Goal: Information Seeking & Learning: Learn about a topic

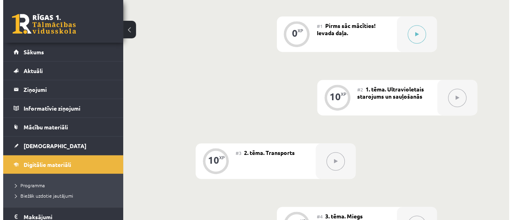
scroll to position [152, 0]
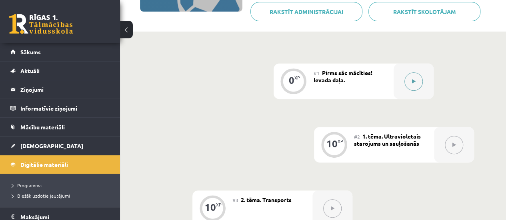
click at [425, 71] on div at bounding box center [413, 82] width 40 height 36
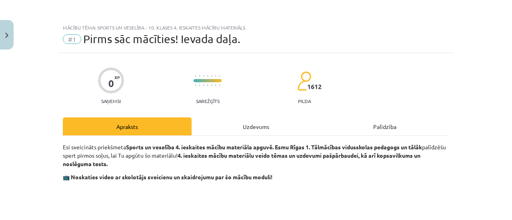
click at [271, 122] on div "Uzdevums" at bounding box center [255, 127] width 129 height 18
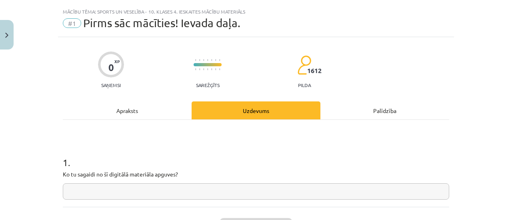
scroll to position [20, 0]
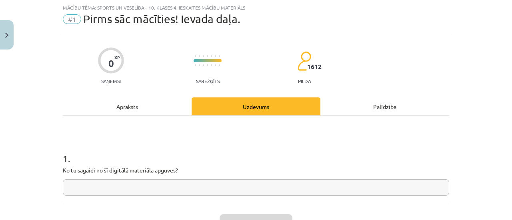
click at [309, 182] on input "text" at bounding box center [256, 187] width 386 height 16
type input "*"
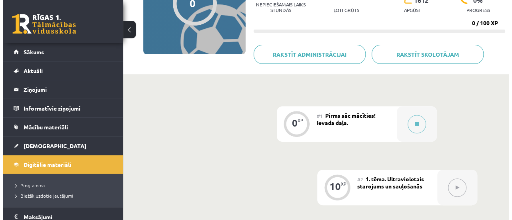
scroll to position [200, 0]
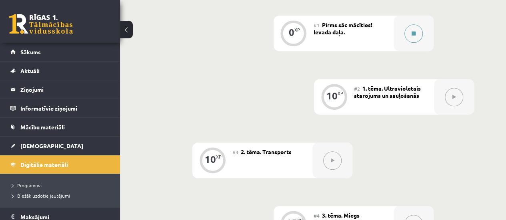
click at [407, 38] on button at bounding box center [413, 33] width 18 height 18
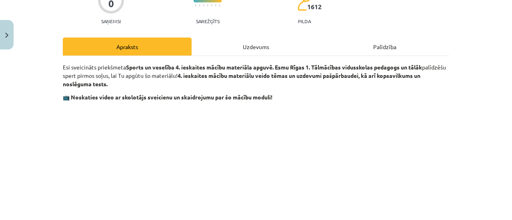
click at [290, 48] on div "Uzdevums" at bounding box center [255, 47] width 129 height 18
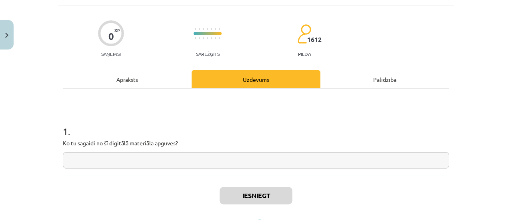
scroll to position [60, 0]
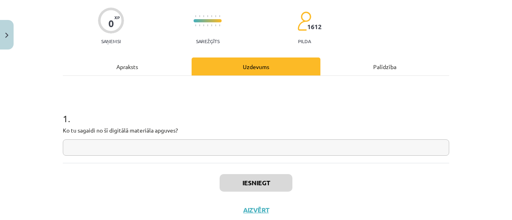
click at [306, 158] on div "1 . Ko tu sagaidi no šī digitālā materiāla apguves?" at bounding box center [256, 119] width 386 height 87
click at [309, 153] on input "text" at bounding box center [256, 147] width 386 height 16
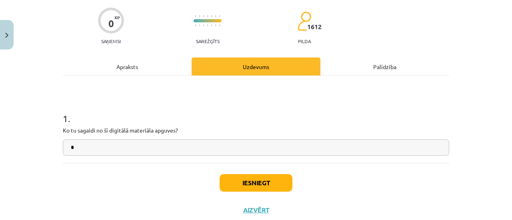
type input "*"
click at [286, 191] on div "Iesniegt Aizvērt" at bounding box center [256, 191] width 386 height 56
click at [284, 183] on button "Iesniegt" at bounding box center [255, 183] width 73 height 18
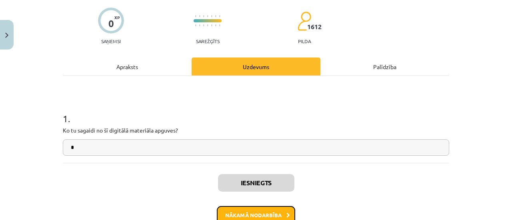
click at [247, 217] on button "Nākamā nodarbība" at bounding box center [256, 215] width 78 height 18
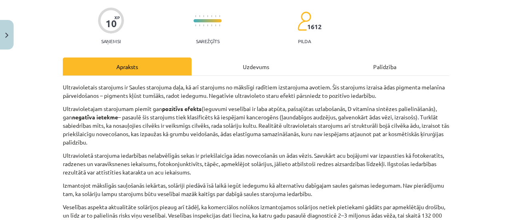
scroll to position [20, 0]
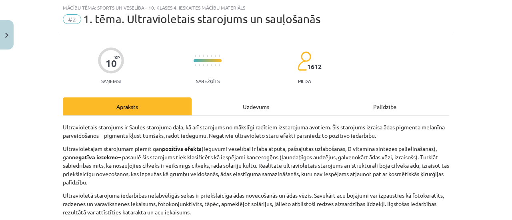
click at [262, 105] on div "Uzdevums" at bounding box center [255, 107] width 129 height 18
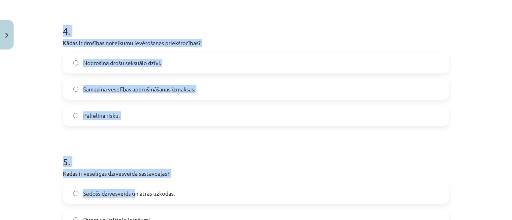
scroll to position [668, 0]
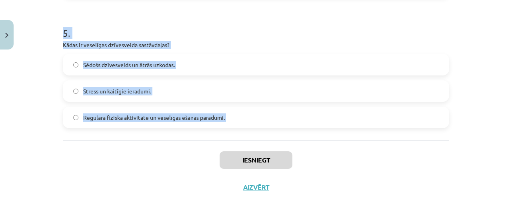
drag, startPoint x: 48, startPoint y: 152, endPoint x: 132, endPoint y: 145, distance: 83.4
click at [132, 145] on div "Mācību tēma: Sports un veselība - 10. klases 4. ieskaites mācību materiāls #2 1…" at bounding box center [256, 110] width 512 height 220
copy form "1 . Kāda ir Pasaules Veselības organizācijas definīcija veselībai? Veselība ir …"
click at [41, 40] on div "Mācību tēma: Sports un veselība - 10. klases 4. ieskaites mācību materiāls #2 1…" at bounding box center [256, 110] width 512 height 220
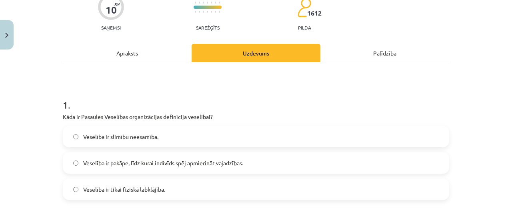
scroll to position [120, 0]
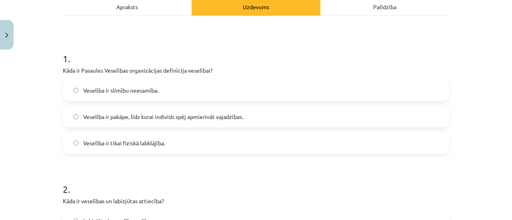
click at [149, 111] on label "Veselība ir pakāpe, līdz kurai indivīds spēj apmierināt vajadzības." at bounding box center [256, 117] width 385 height 20
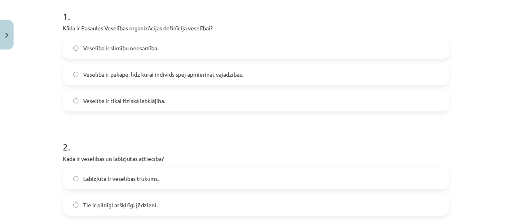
scroll to position [200, 0]
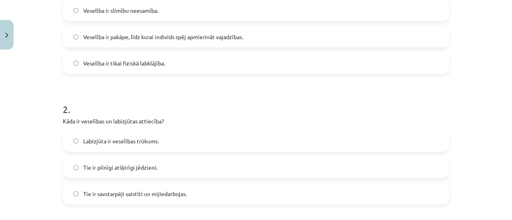
click at [203, 96] on h1 "2 ." at bounding box center [256, 102] width 386 height 25
click at [89, 173] on label "Tie ir pilnīgi atšķirīgi jēdzieni." at bounding box center [256, 167] width 385 height 20
click at [90, 195] on span "Tie ir savstarpēji saistīti un mijiedarbojas." at bounding box center [135, 194] width 104 height 8
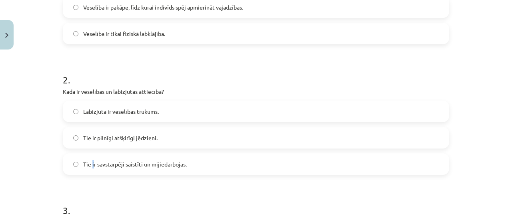
scroll to position [240, 0]
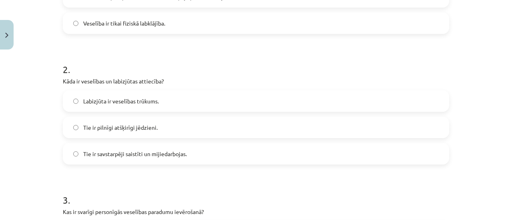
click at [107, 155] on span "Tie ir savstarpēji saistīti un mijiedarbojas." at bounding box center [135, 154] width 104 height 8
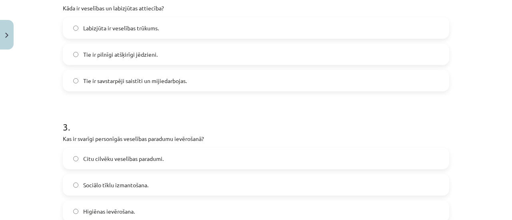
scroll to position [320, 0]
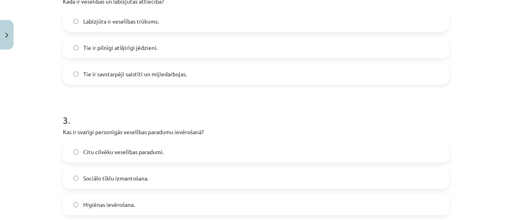
click at [117, 204] on span "Higiēnas ievērošana." at bounding box center [109, 205] width 52 height 8
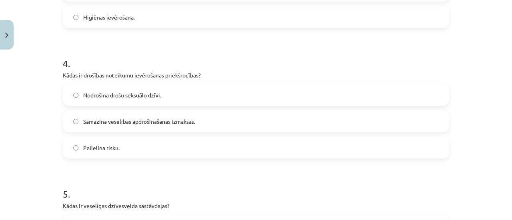
scroll to position [520, 0]
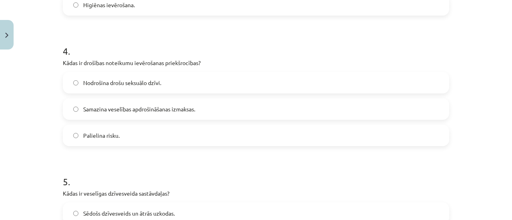
click at [118, 84] on span "Nodrošina drošu seksuālo dzīvi." at bounding box center [122, 83] width 78 height 8
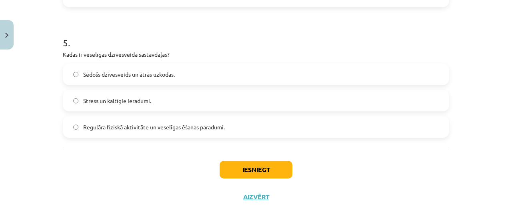
scroll to position [668, 0]
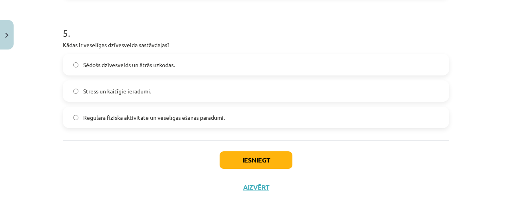
click at [90, 123] on label "Regulāra fiziskā aktivitāte un veselīgas ēšanas paradumi." at bounding box center [256, 118] width 385 height 20
click at [231, 165] on button "Iesniegt" at bounding box center [255, 160] width 73 height 18
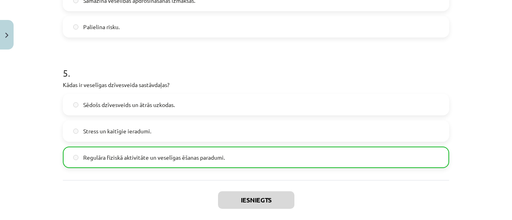
scroll to position [693, 0]
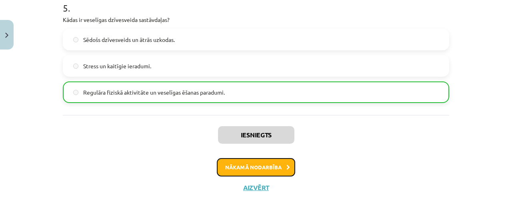
click at [249, 168] on button "Nākamā nodarbība" at bounding box center [256, 167] width 78 height 18
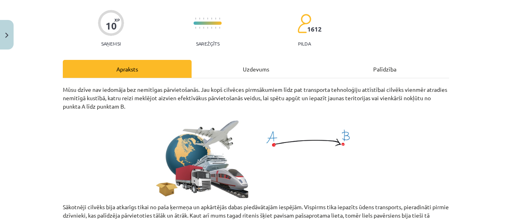
scroll to position [20, 0]
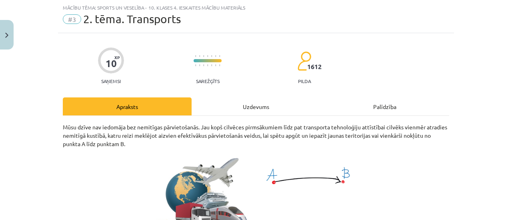
click at [239, 103] on div "Uzdevums" at bounding box center [255, 107] width 129 height 18
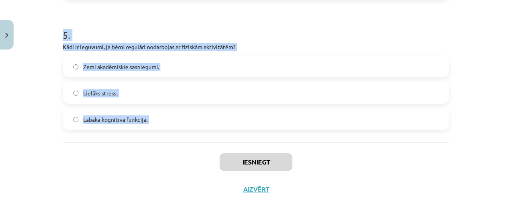
scroll to position [668, 0]
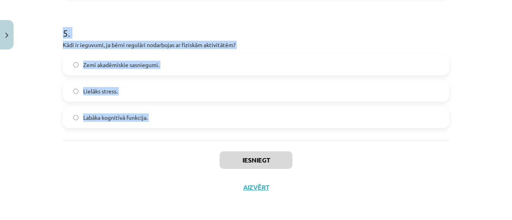
drag, startPoint x: 52, startPoint y: 144, endPoint x: 157, endPoint y: 164, distance: 107.0
click at [157, 164] on div "Mācību tēma: Sports un veselība - 10. klases 4. ieskaites mācību materiāls #3 2…" at bounding box center [256, 110] width 512 height 220
copy form "1 . Kas notiek ar bērniem, kuri dodas uz skolu ar automašīnu? Viņi attīsta sati…"
click at [48, 146] on div "Mācību tēma: Sports un veselība - 10. klases 4. ieskaites mācību materiāls #3 2…" at bounding box center [256, 110] width 512 height 220
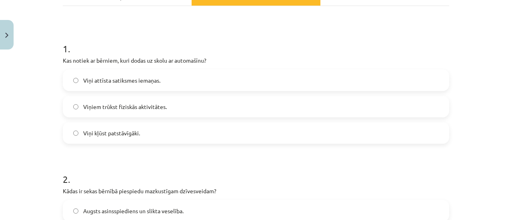
scroll to position [160, 0]
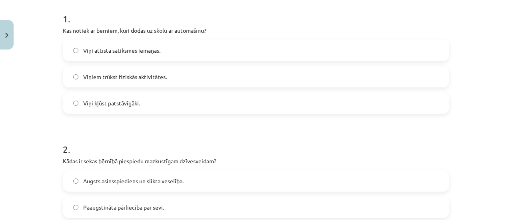
drag, startPoint x: 187, startPoint y: 71, endPoint x: 176, endPoint y: 83, distance: 15.9
click at [185, 71] on label "Viņiem trūkst fiziskās aktivitātes." at bounding box center [256, 77] width 385 height 20
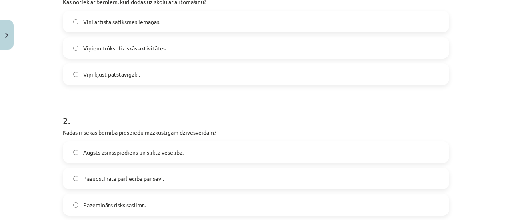
scroll to position [240, 0]
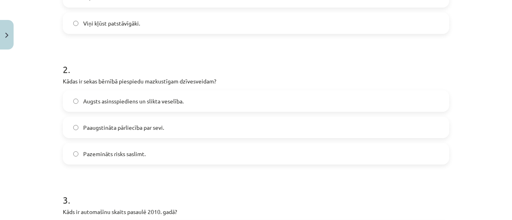
click at [155, 104] on span "Augsts asinsspiediens un slikta veselība." at bounding box center [133, 101] width 100 height 8
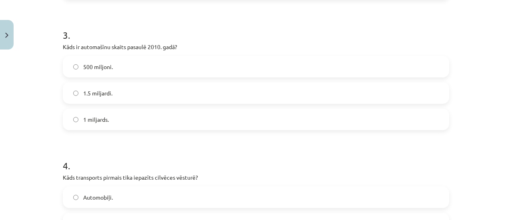
scroll to position [360, 0]
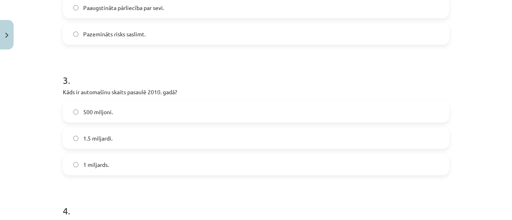
click at [114, 167] on label "1 miljards." at bounding box center [256, 165] width 385 height 20
click at [99, 165] on span "1 miljards." at bounding box center [96, 165] width 26 height 8
click at [111, 144] on label "1.5 miljardi." at bounding box center [256, 138] width 385 height 20
click at [114, 131] on label "1.5 miljardi." at bounding box center [256, 138] width 385 height 20
click at [112, 154] on div "500 miljoni. 1.5 miljardi. 1 miljards." at bounding box center [256, 138] width 386 height 74
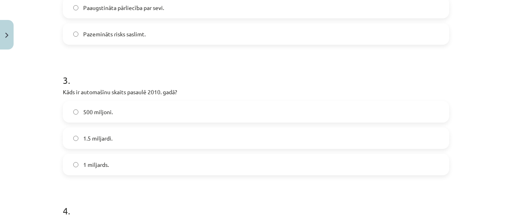
click at [112, 157] on label "1 miljards." at bounding box center [256, 165] width 385 height 20
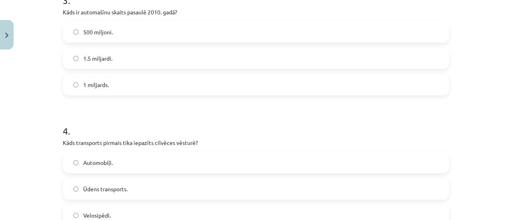
scroll to position [520, 0]
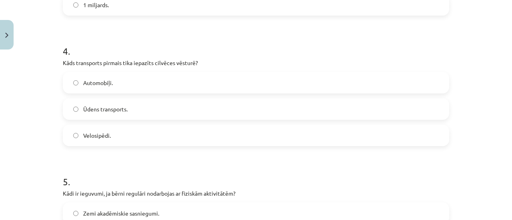
click at [128, 114] on label "Ūdens transports." at bounding box center [256, 109] width 385 height 20
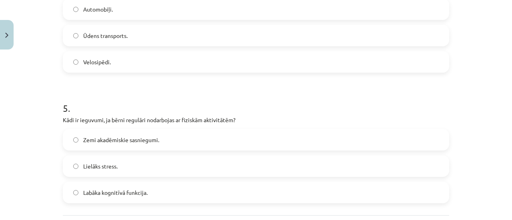
scroll to position [600, 0]
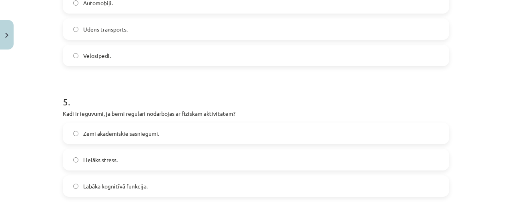
click at [137, 185] on span "Labāka kognitīvā funkcija." at bounding box center [115, 186] width 64 height 8
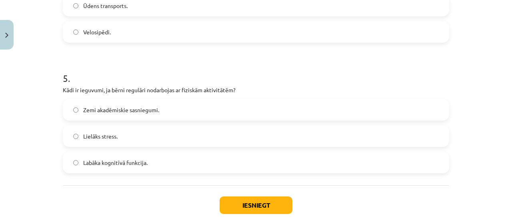
scroll to position [668, 0]
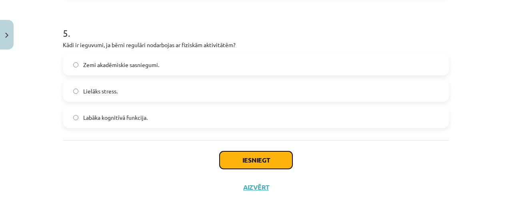
click at [256, 158] on button "Iesniegt" at bounding box center [255, 160] width 73 height 18
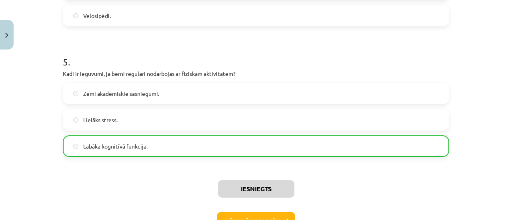
scroll to position [693, 0]
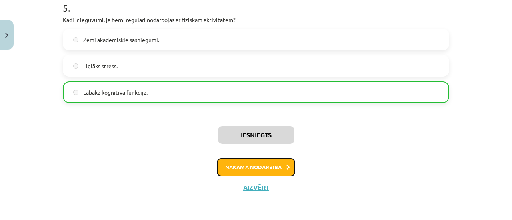
click at [249, 169] on button "Nākamā nodarbība" at bounding box center [256, 167] width 78 height 18
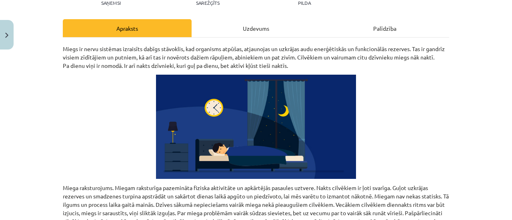
scroll to position [20, 0]
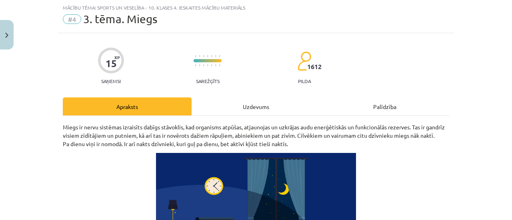
click at [243, 104] on div "Uzdevums" at bounding box center [255, 107] width 129 height 18
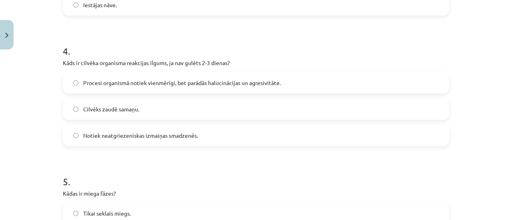
scroll to position [668, 0]
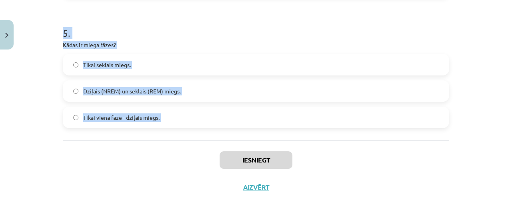
drag, startPoint x: 41, startPoint y: 155, endPoint x: 115, endPoint y: 143, distance: 75.0
click at [153, 151] on div "Mācību tēma: Sports un veselība - 10. klases 4. ieskaites mācību materiāls #4 3…" at bounding box center [256, 110] width 512 height 220
copy form "1 . Kuri dzīvnieki papildus zīdītājiem un putniem piedzīvo miegu? Tikai zīdītāj…"
click at [50, 153] on div "Mācību tēma: Sports un veselība - 10. klases 4. ieskaites mācību materiāls #4 3…" at bounding box center [256, 110] width 512 height 220
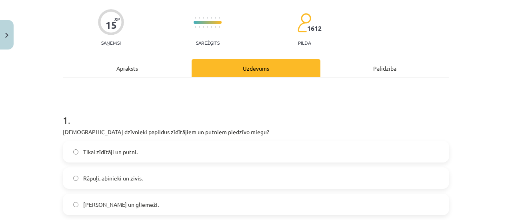
scroll to position [109, 0]
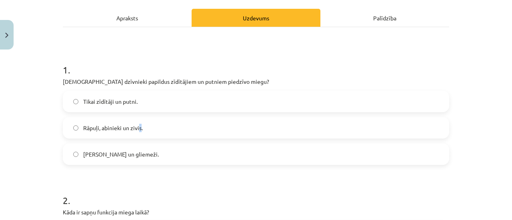
drag, startPoint x: 137, startPoint y: 124, endPoint x: 141, endPoint y: 119, distance: 6.6
click at [139, 122] on label "Rāpuļi, abinieki un zivis." at bounding box center [256, 128] width 385 height 20
click at [140, 125] on label "Rāpuļi, abinieki un zivis." at bounding box center [256, 128] width 385 height 20
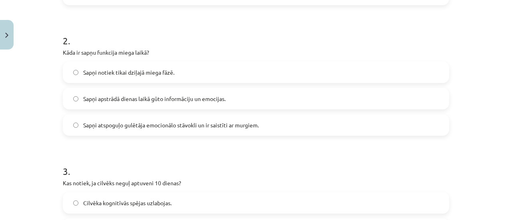
click at [204, 94] on label "Sapņi apstrādā dienas laikā gūto informāciju un emocijas." at bounding box center [256, 99] width 385 height 20
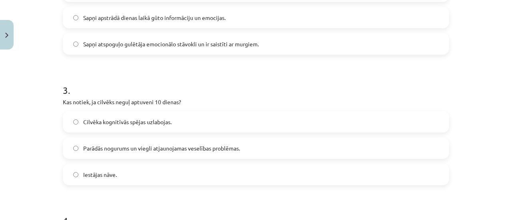
scroll to position [389, 0]
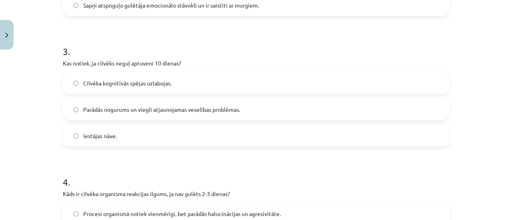
click at [139, 136] on label "Iestājas nāve." at bounding box center [256, 136] width 385 height 20
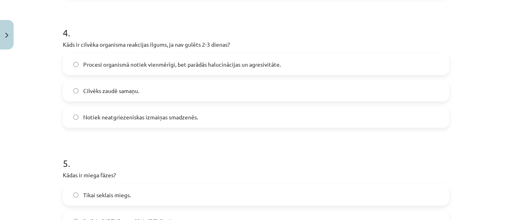
scroll to position [548, 0]
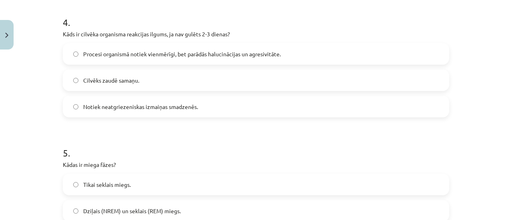
click at [124, 58] on label "Procesi organismā notiek vienmērīgi, bet parādās halucinācijas un agresivitāte." at bounding box center [256, 54] width 385 height 20
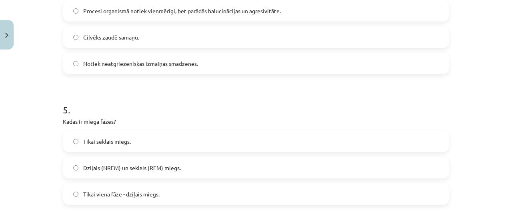
scroll to position [668, 0]
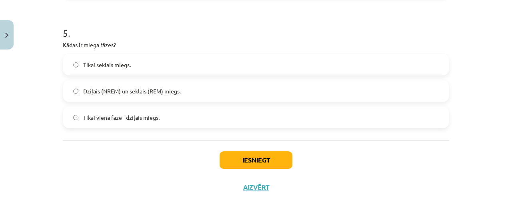
click at [143, 90] on span "Dziļais (NREM) un seklais (REM) miegs." at bounding box center [132, 91] width 98 height 8
click at [233, 161] on button "Iesniegt" at bounding box center [255, 160] width 73 height 18
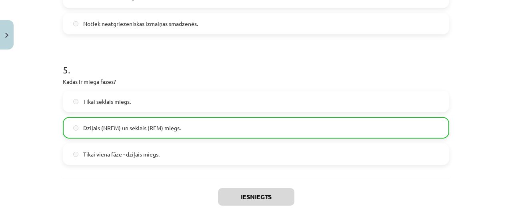
scroll to position [693, 0]
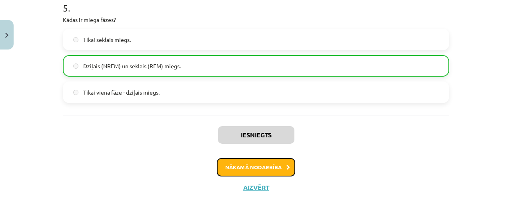
click at [278, 172] on button "Nākamā nodarbība" at bounding box center [256, 167] width 78 height 18
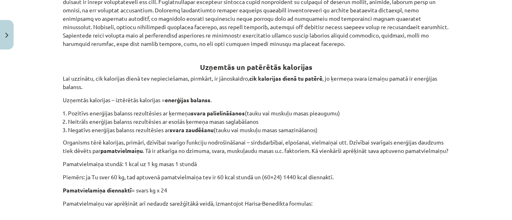
scroll to position [20, 0]
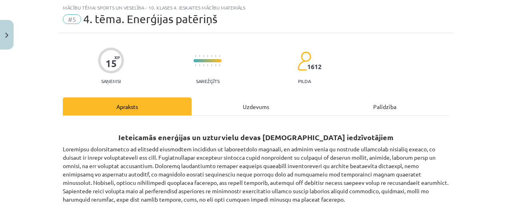
click at [226, 103] on div "Uzdevums" at bounding box center [255, 107] width 129 height 18
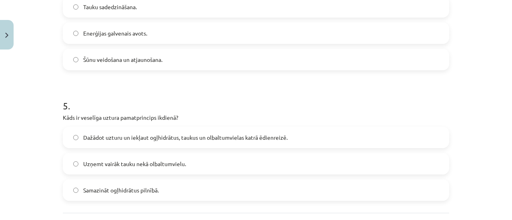
scroll to position [668, 0]
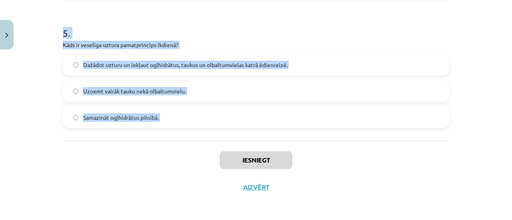
drag, startPoint x: 62, startPoint y: 77, endPoint x: 200, endPoint y: 157, distance: 159.0
copy form ". Kāpēc ir svarīgi uzturvielas uzņemt pareizās attiecībās? Lai samazinātu svaru…"
click at [35, 129] on div "Mācību tēma: Sports un veselība - 10. klases 4. ieskaites mācību materiāls #5 4…" at bounding box center [256, 110] width 512 height 220
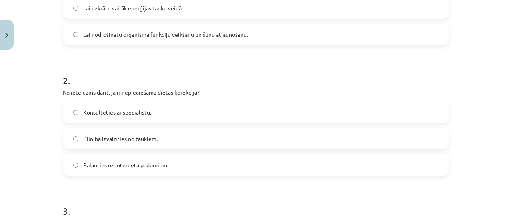
scroll to position [109, 0]
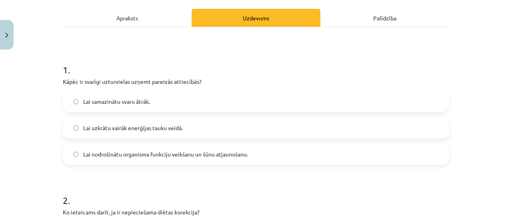
click at [123, 159] on label "Lai nodrošinātu organisma funkciju veikšanu un šūnu atjaunošanu." at bounding box center [256, 154] width 385 height 20
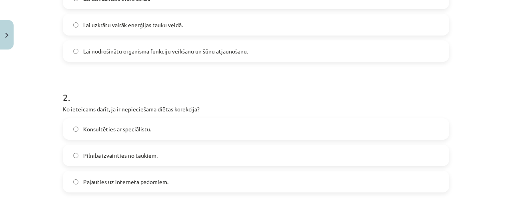
scroll to position [229, 0]
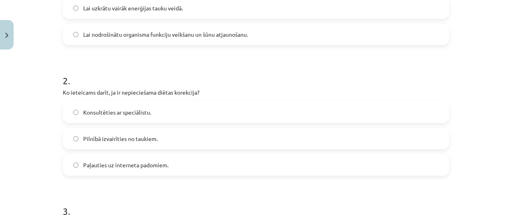
click at [118, 114] on span "Konsultēties ar speciālistu." at bounding box center [117, 112] width 68 height 8
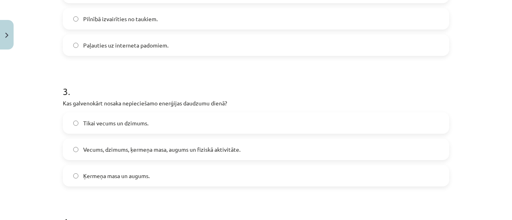
click at [122, 147] on span "Vecums, dzimums, ķermeņa masa, augums un fiziskā aktivitāte." at bounding box center [161, 149] width 157 height 8
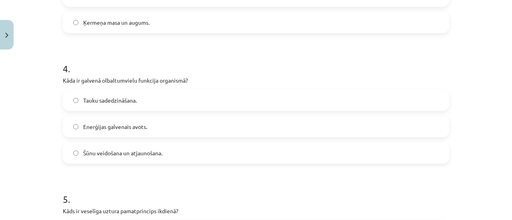
scroll to position [508, 0]
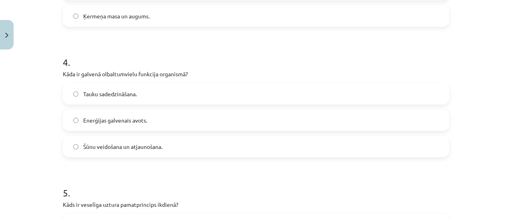
click at [83, 149] on span "Šūnu veidošana un atjaunošana." at bounding box center [122, 147] width 79 height 8
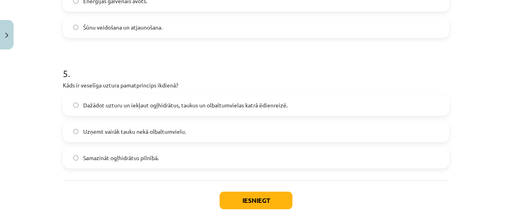
scroll to position [628, 0]
click at [175, 102] on span "Dažādot uzturu un iekļaut ogļhidrātus, taukus un olbaltumvielas katrā ēdienreiz…" at bounding box center [185, 105] width 204 height 8
click at [242, 197] on button "Iesniegt" at bounding box center [255, 200] width 73 height 18
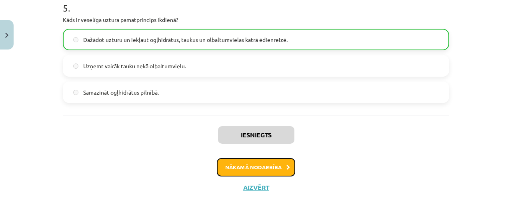
click at [257, 174] on button "Nākamā nodarbība" at bounding box center [256, 167] width 78 height 18
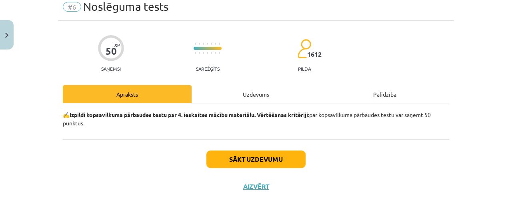
scroll to position [20, 0]
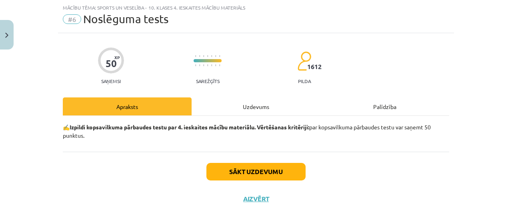
click at [240, 112] on div "Uzdevums" at bounding box center [255, 107] width 129 height 18
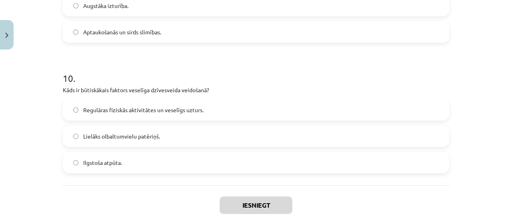
scroll to position [1322, 0]
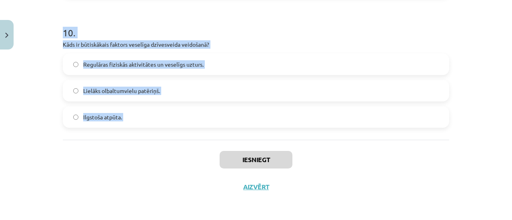
drag, startPoint x: 37, startPoint y: 110, endPoint x: 112, endPoint y: 145, distance: 82.8
click at [132, 151] on div "Mācību tēma: Sports un veselība - 10. klases 4. ieskaites mācību materiāls #6 N…" at bounding box center [256, 110] width 512 height 220
copy form "1 . Kas tiek uzskatīts par vienu no būtiskākajiem veselības uzlabošanas pasākum…"
click at [0, 107] on div "Mācību tēma: Sports un veselība - 10. klases 4. ieskaites mācību materiāls #6 N…" at bounding box center [256, 110] width 512 height 220
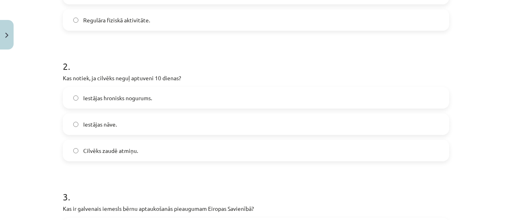
scroll to position [123, 0]
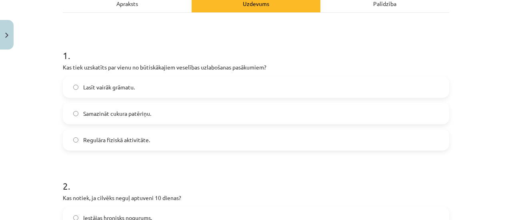
click at [126, 137] on span "Regulāra fiziskā aktivitāte." at bounding box center [116, 140] width 67 height 8
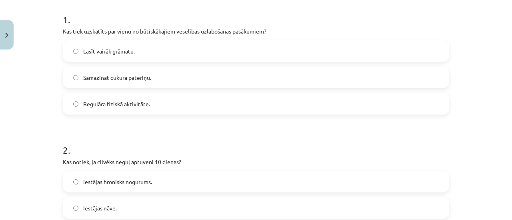
scroll to position [283, 0]
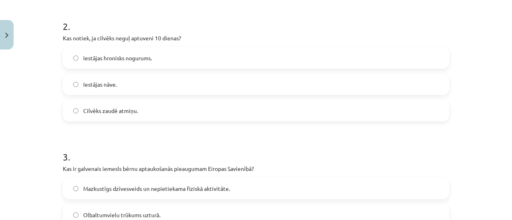
click at [116, 83] on label "Iestājas nāve." at bounding box center [256, 84] width 385 height 20
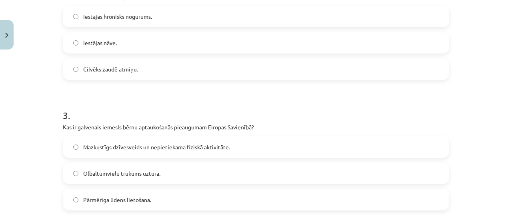
scroll to position [363, 0]
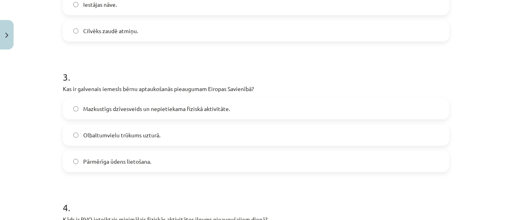
click at [146, 108] on span "Mazkustīgs dzīvesveids un nepietiekama fiziskā aktivitāte." at bounding box center [156, 109] width 147 height 8
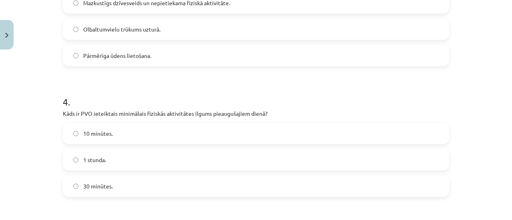
scroll to position [483, 0]
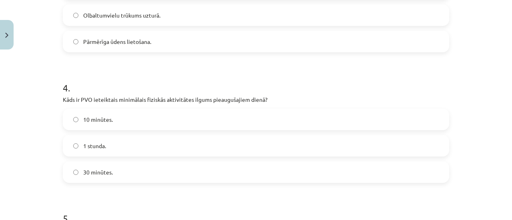
click at [96, 175] on span "30 minūtes." at bounding box center [98, 172] width 30 height 8
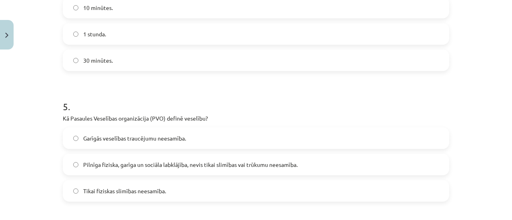
scroll to position [643, 0]
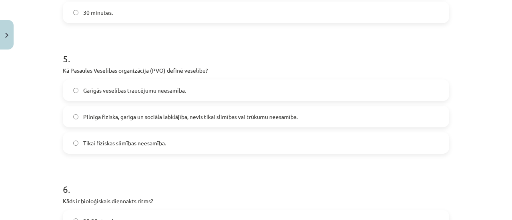
click at [120, 121] on label "Pilnīga fiziska, garīga un sociāla labklājība, nevis tikai slimības vai trūkumu…" at bounding box center [256, 117] width 385 height 20
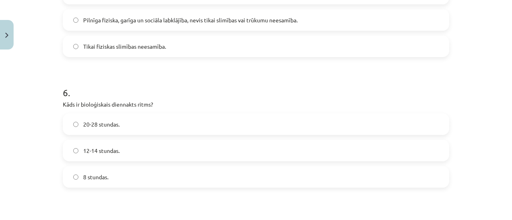
scroll to position [763, 0]
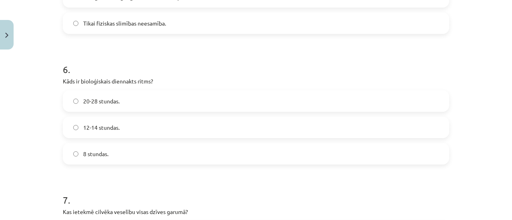
click at [112, 102] on span "20-28 stundas." at bounding box center [101, 101] width 36 height 8
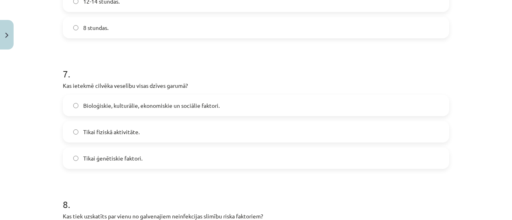
scroll to position [923, 0]
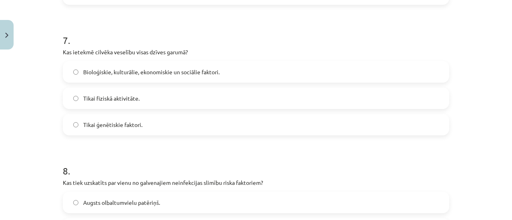
click at [140, 69] on span "Bioloģiskie, kulturālie, ekonomiskie un sociālie faktori." at bounding box center [151, 72] width 136 height 8
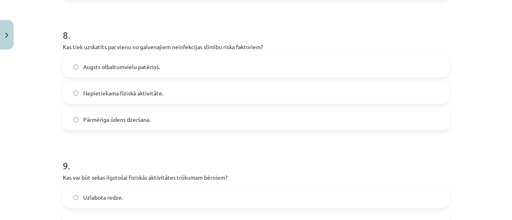
scroll to position [1082, 0]
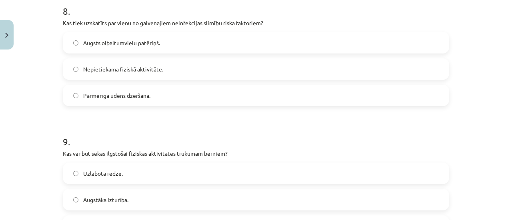
click at [107, 68] on span "Nepietiekama fiziskā aktivitāte." at bounding box center [123, 69] width 80 height 8
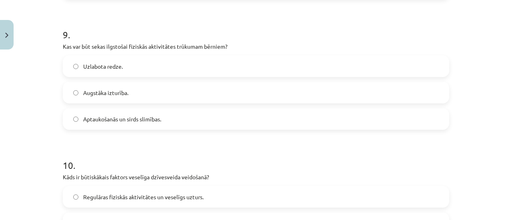
scroll to position [1202, 0]
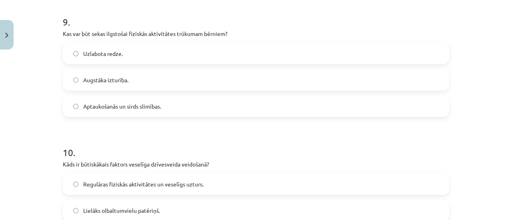
click at [123, 116] on div "Aptaukošanās un sirds slimības." at bounding box center [256, 107] width 386 height 22
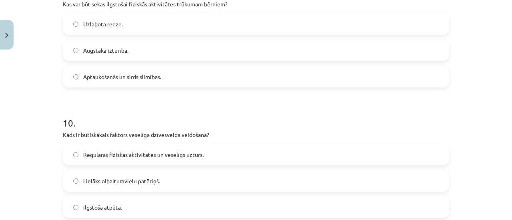
scroll to position [1242, 0]
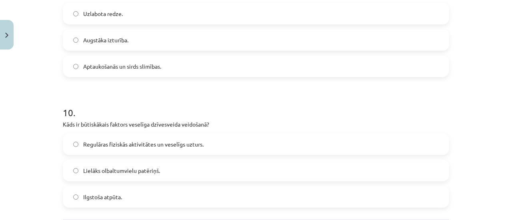
click at [123, 134] on div "Regulāras fiziskās aktivitātes un veselīgs uzturs." at bounding box center [256, 145] width 386 height 22
click at [123, 146] on span "Regulāras fiziskās aktivitātes un veselīgs uzturs." at bounding box center [143, 144] width 120 height 8
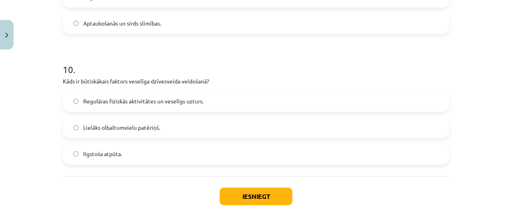
scroll to position [1322, 0]
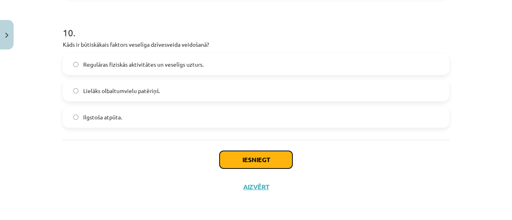
click at [253, 162] on button "Iesniegt" at bounding box center [255, 160] width 73 height 18
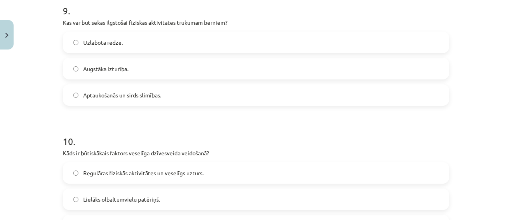
scroll to position [1202, 0]
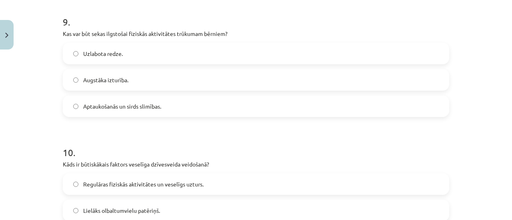
click at [163, 100] on label "Aptaukošanās un sirds slimības." at bounding box center [256, 106] width 385 height 20
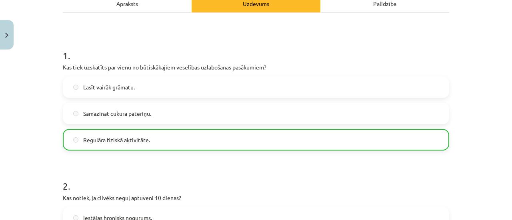
scroll to position [0, 0]
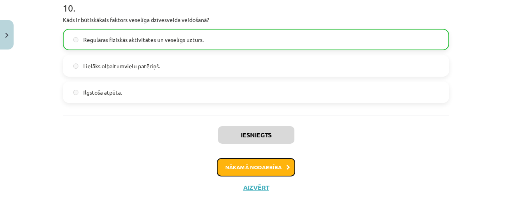
click at [230, 170] on button "Nākamā nodarbība" at bounding box center [256, 167] width 78 height 18
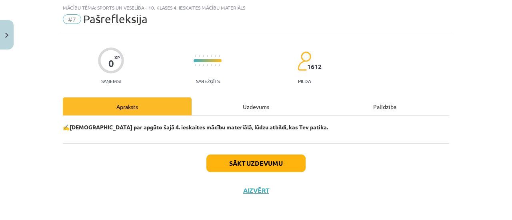
click at [225, 112] on div "Uzdevums" at bounding box center [255, 107] width 129 height 18
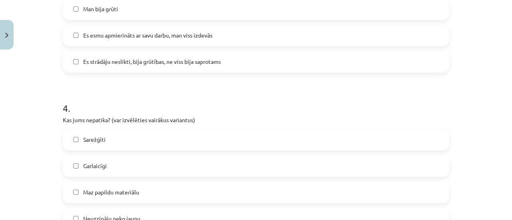
scroll to position [606, 0]
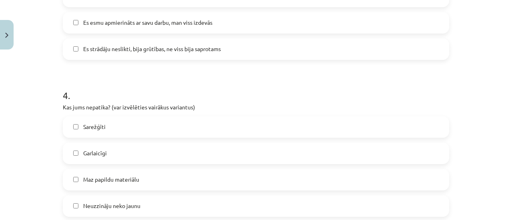
click at [249, 17] on label "Es esmu apmierināts ar savu darbu, man viss izdevās" at bounding box center [256, 23] width 385 height 20
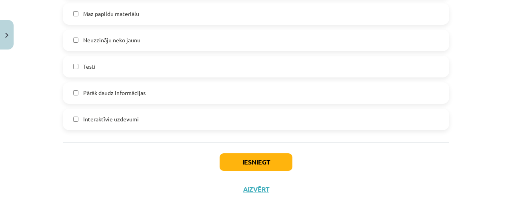
scroll to position [774, 0]
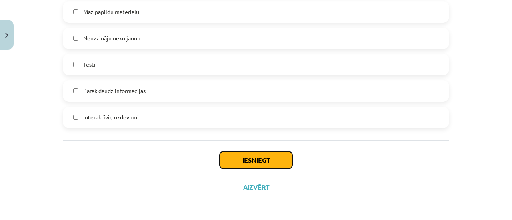
click at [260, 155] on button "Iesniegt" at bounding box center [255, 160] width 73 height 18
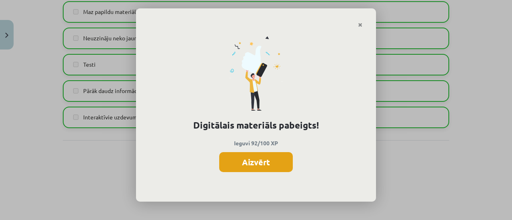
click at [258, 163] on button "Aizvērt" at bounding box center [256, 162] width 74 height 20
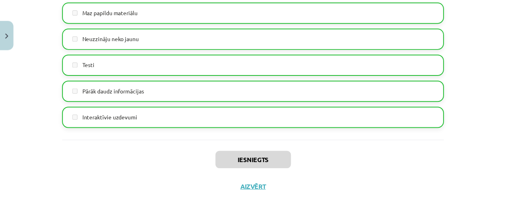
scroll to position [654, 0]
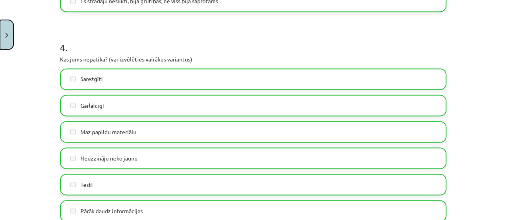
click at [2, 29] on button "Close" at bounding box center [7, 35] width 14 height 30
click at [28, 48] on div "Mācību tēma: Sports un veselība - 10. klases 4. ieskaites mācību materiāls #7 P…" at bounding box center [253, 110] width 506 height 220
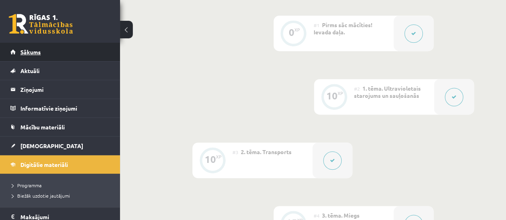
click at [29, 54] on span "Sākums" at bounding box center [30, 51] width 20 height 7
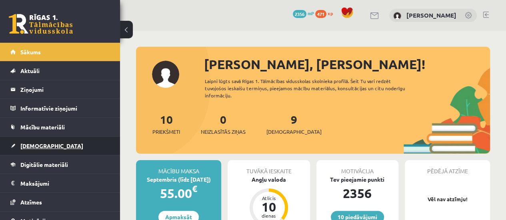
click at [50, 148] on link "[DEMOGRAPHIC_DATA]" at bounding box center [60, 146] width 100 height 18
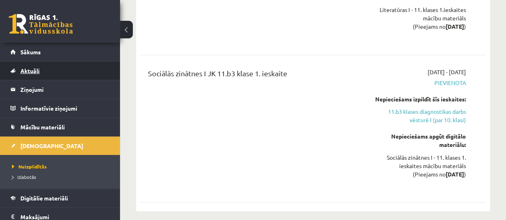
scroll to position [640, 0]
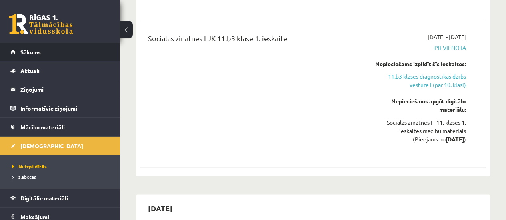
click at [40, 52] on span "Sākums" at bounding box center [30, 51] width 20 height 7
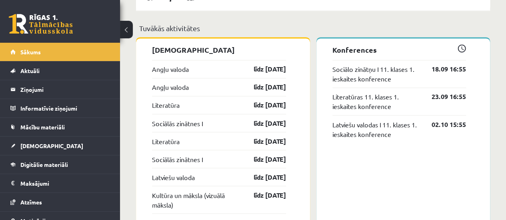
scroll to position [680, 0]
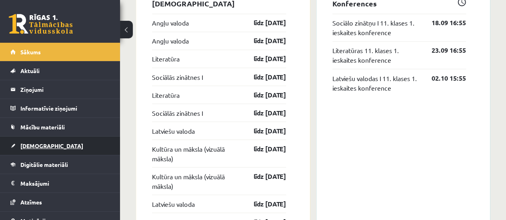
click at [38, 144] on span "[DEMOGRAPHIC_DATA]" at bounding box center [51, 145] width 63 height 7
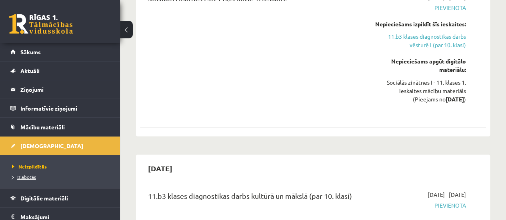
scroll to position [40, 0]
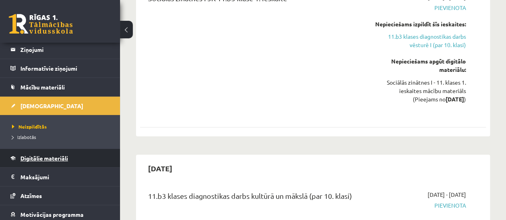
click at [34, 153] on link "Digitālie materiāli" at bounding box center [60, 158] width 100 height 18
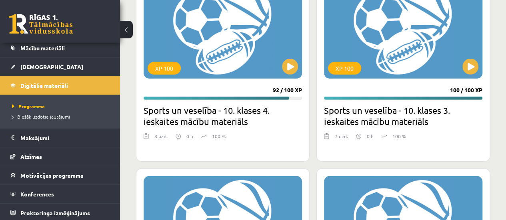
scroll to position [1079, 0]
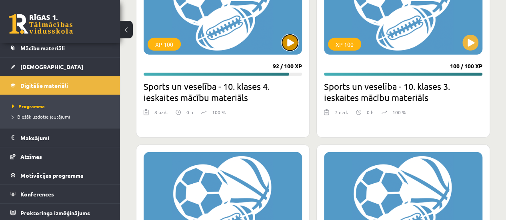
click at [285, 48] on button at bounding box center [290, 43] width 16 height 16
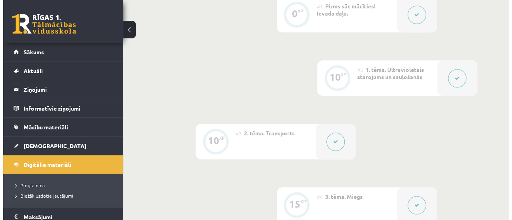
scroll to position [280, 0]
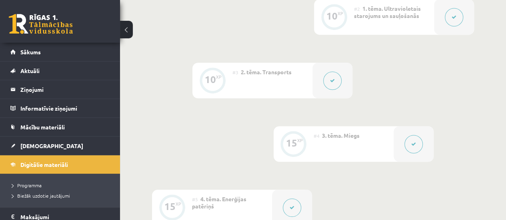
click at [408, 141] on button at bounding box center [413, 144] width 18 height 18
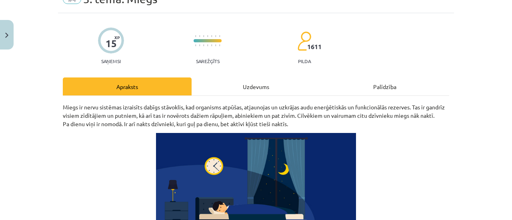
click at [241, 85] on div "Uzdevums" at bounding box center [255, 87] width 129 height 18
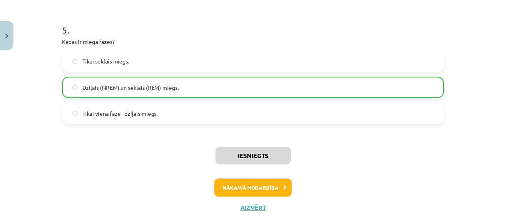
scroll to position [693, 0]
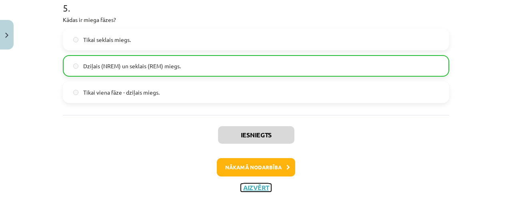
click at [253, 190] on button "Aizvērt" at bounding box center [256, 188] width 30 height 8
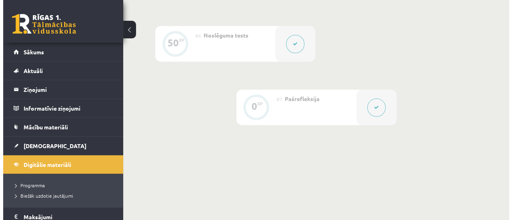
scroll to position [520, 0]
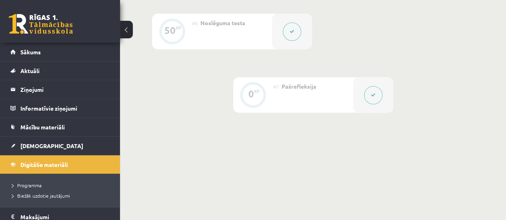
click at [287, 28] on button at bounding box center [292, 31] width 18 height 18
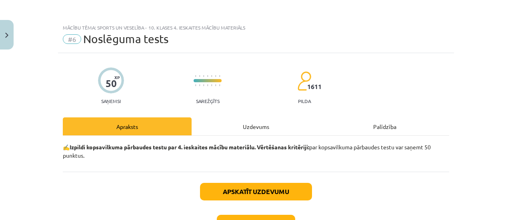
click at [233, 118] on div "Uzdevums" at bounding box center [255, 127] width 129 height 18
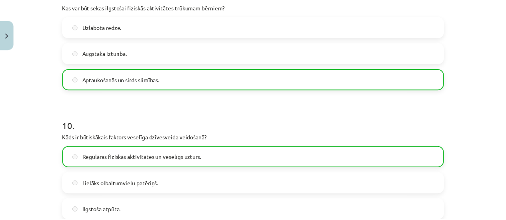
scroll to position [1347, 0]
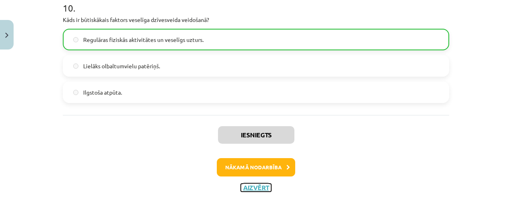
click at [247, 187] on button "Aizvērt" at bounding box center [256, 188] width 30 height 8
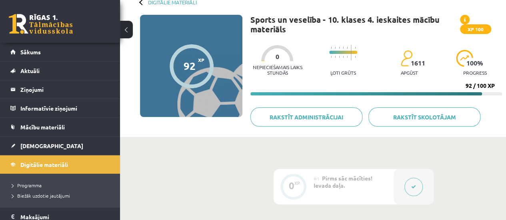
scroll to position [30, 0]
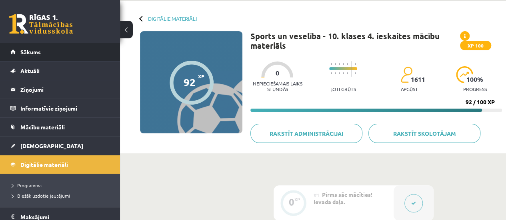
click at [54, 47] on link "Sākums" at bounding box center [60, 52] width 100 height 18
